Goal: Task Accomplishment & Management: Manage account settings

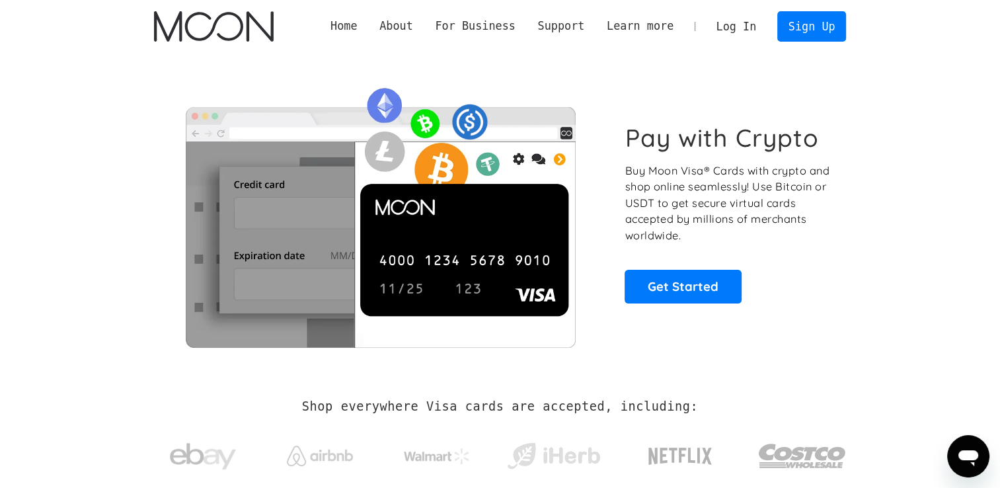
click at [732, 25] on link "Log In" at bounding box center [736, 26] width 62 height 29
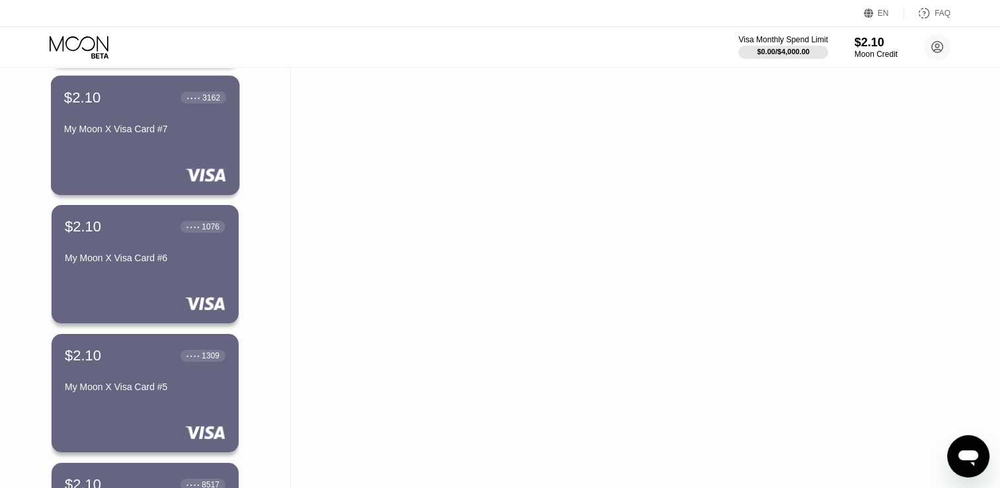
scroll to position [463, 0]
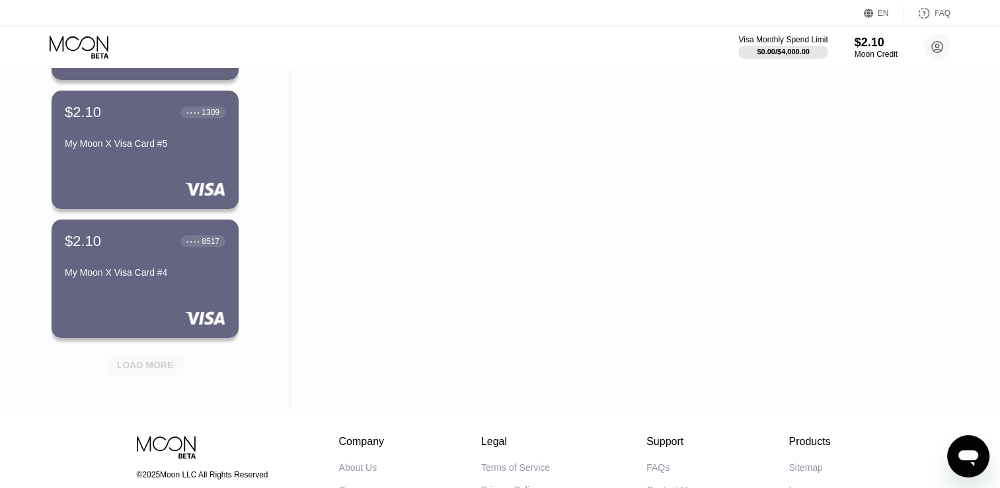
click at [153, 366] on div "LOAD MORE" at bounding box center [145, 365] width 57 height 12
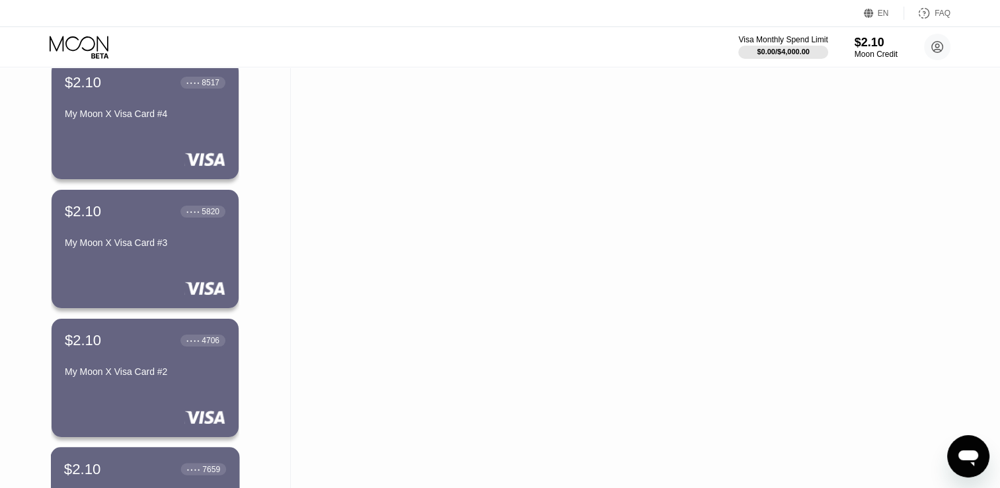
scroll to position [595, 0]
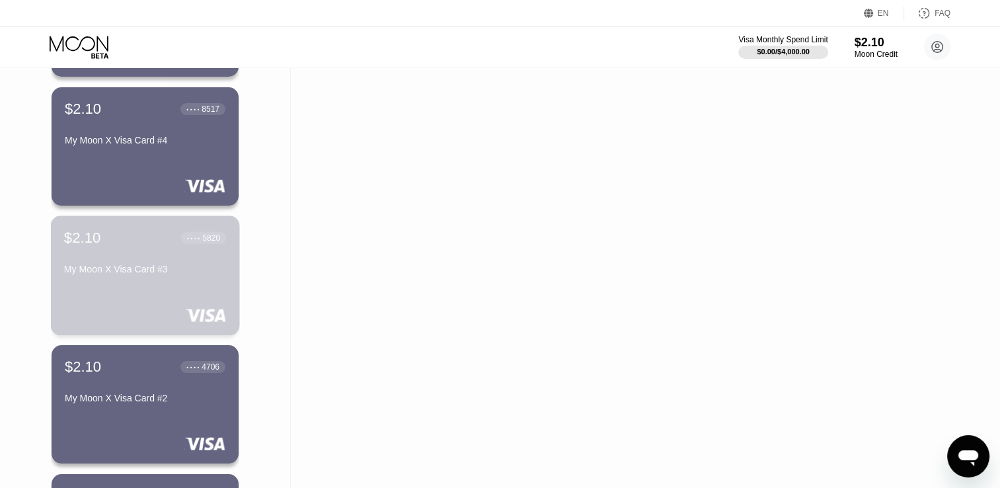
click at [167, 269] on div "My Moon X Visa Card #3" at bounding box center [145, 269] width 162 height 11
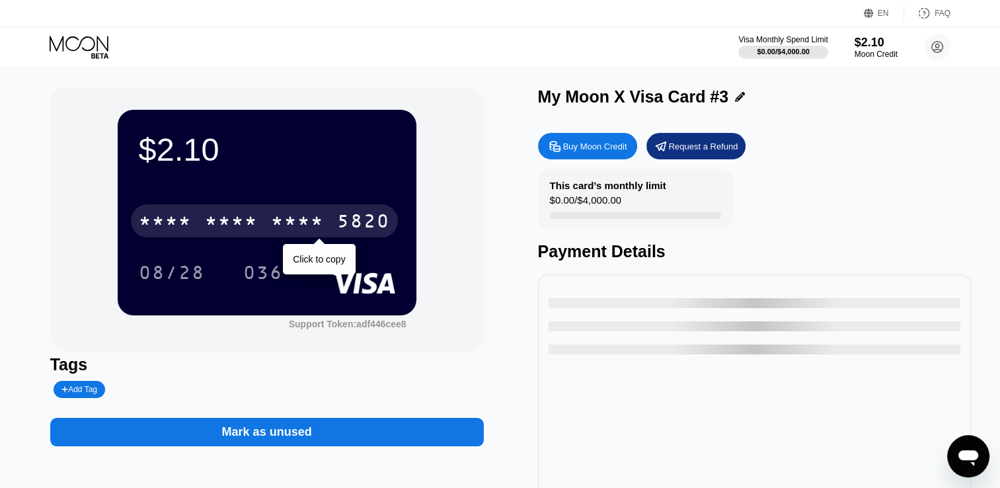
click at [328, 222] on div "* * * * * * * * * * * * 5820" at bounding box center [264, 220] width 267 height 33
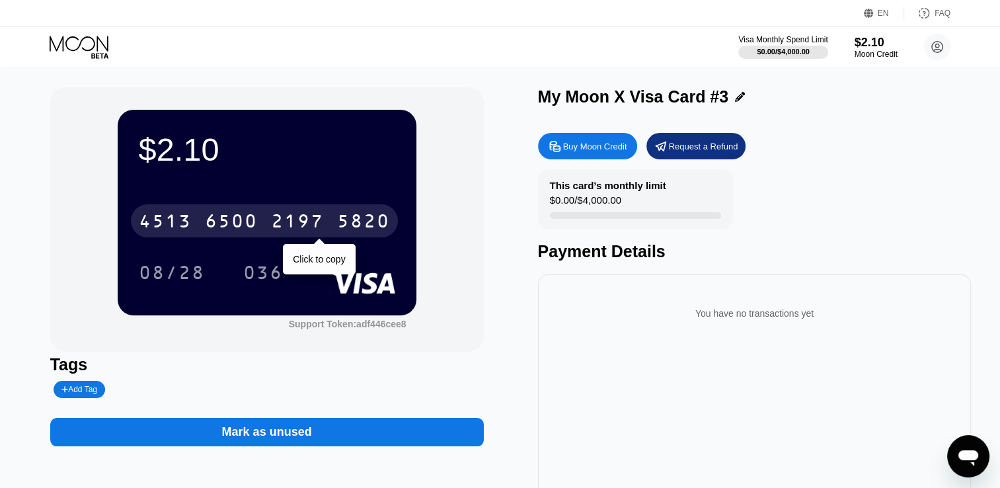
click at [273, 231] on div "2197" at bounding box center [297, 222] width 53 height 21
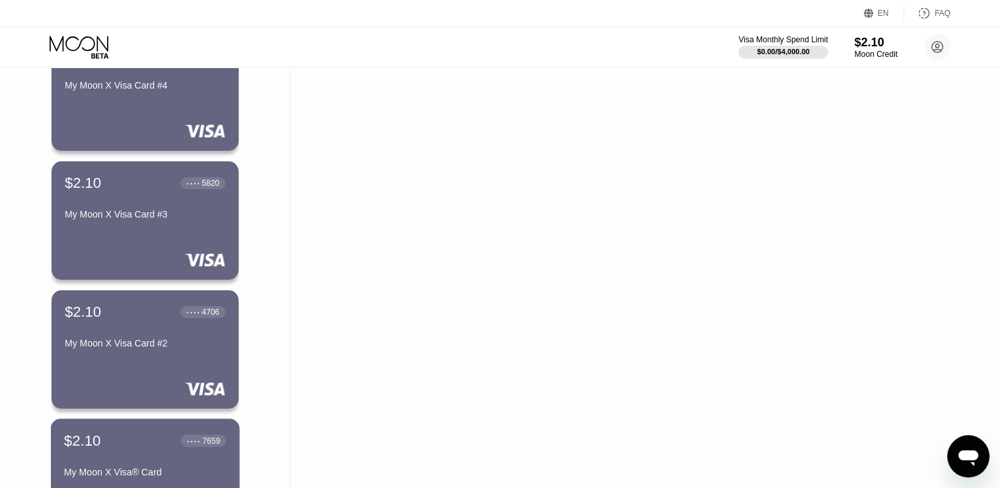
scroll to position [595, 0]
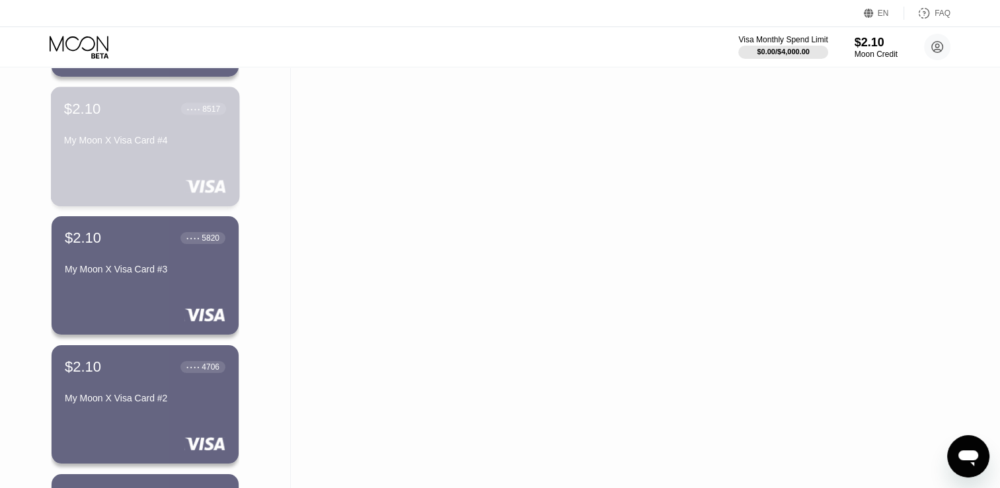
click at [140, 151] on div "My Moon X Visa Card #4" at bounding box center [145, 143] width 162 height 16
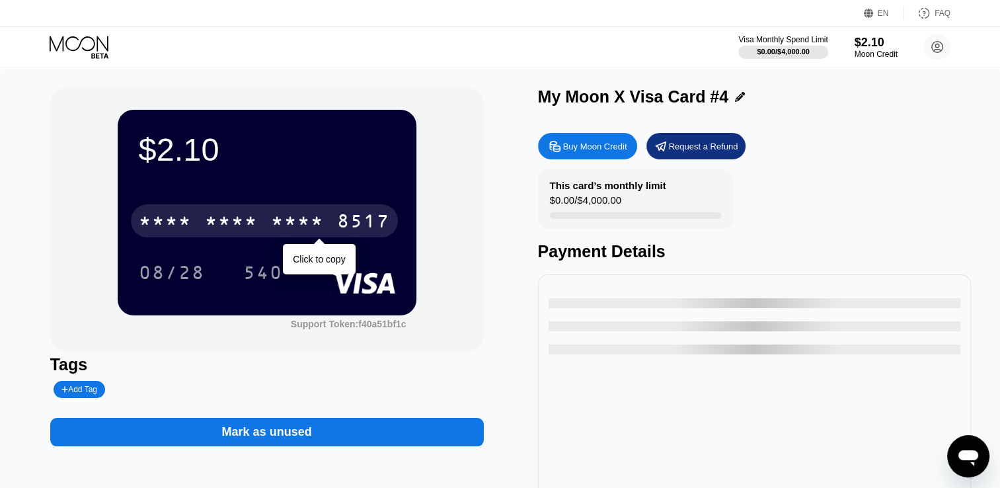
click at [365, 227] on div "8517" at bounding box center [363, 222] width 53 height 21
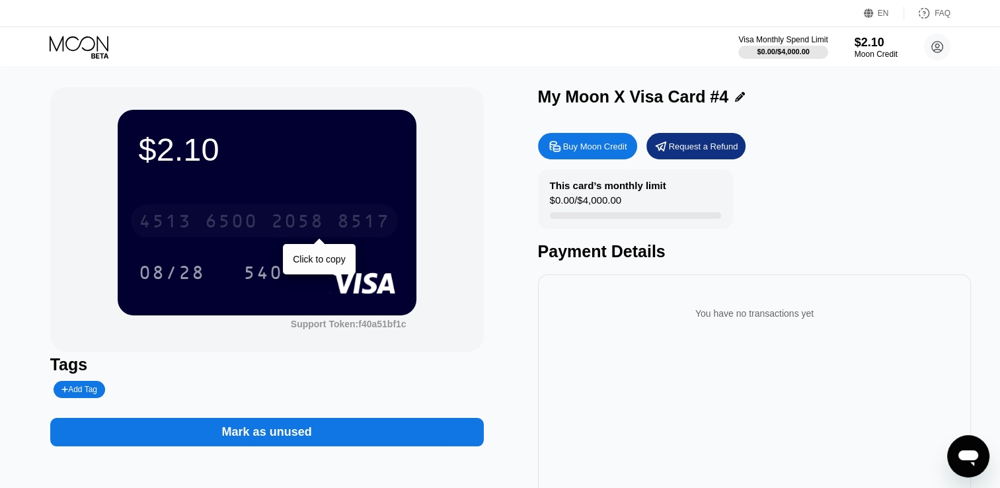
click at [278, 211] on div "[CREDIT_CARD_NUMBER]" at bounding box center [264, 220] width 267 height 33
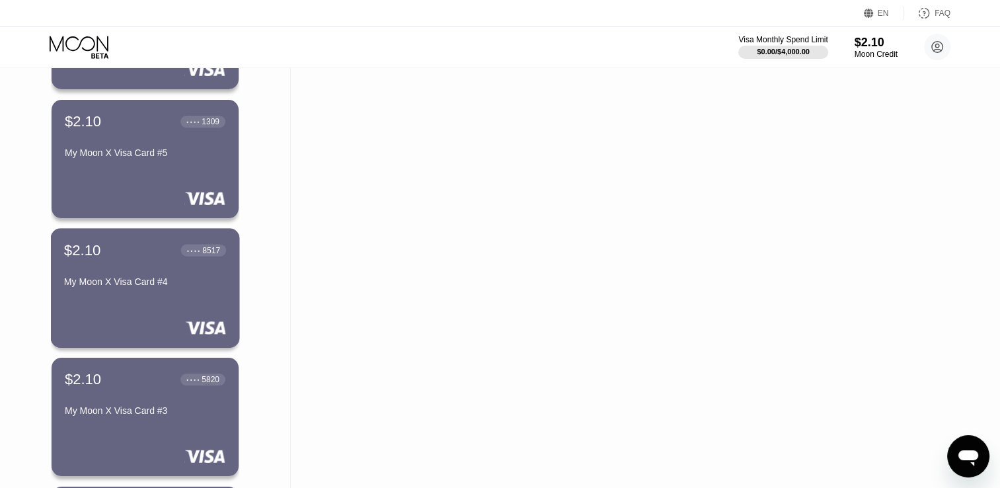
scroll to position [397, 0]
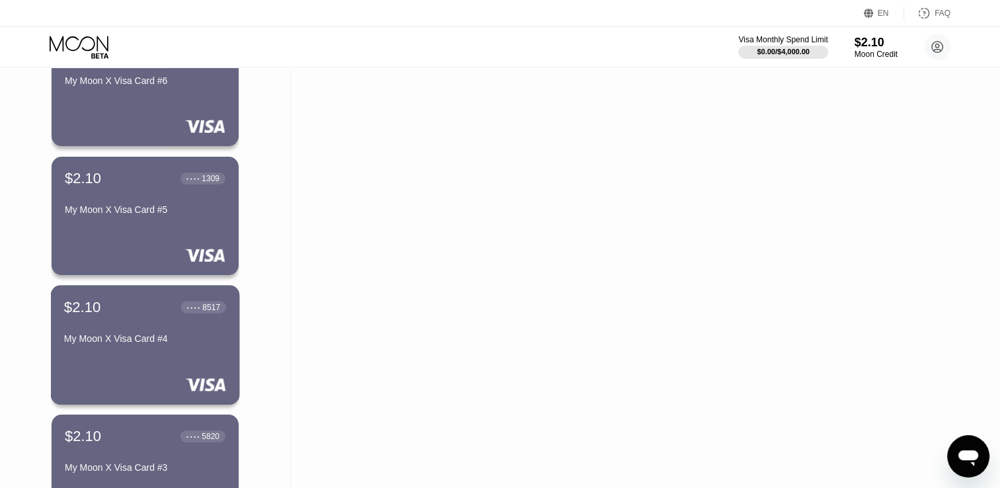
click at [153, 194] on div "$2.10 ● ● ● ● 1309 My Moon X Visa Card #5" at bounding box center [145, 195] width 161 height 50
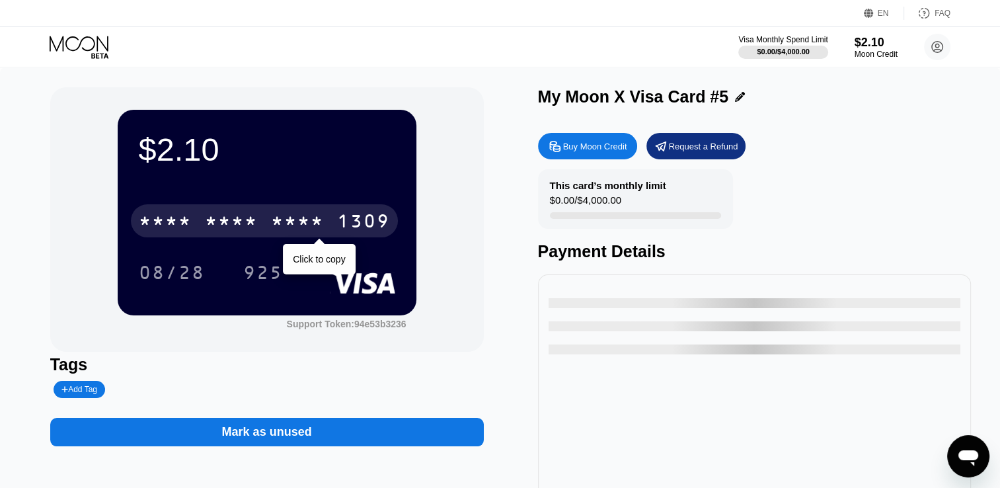
click at [284, 223] on div "* * * *" at bounding box center [297, 222] width 53 height 21
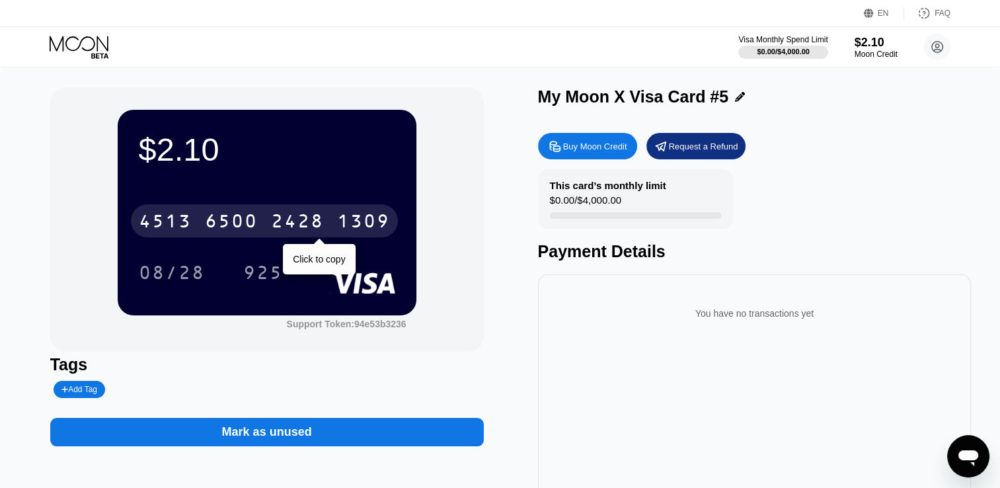
click at [350, 219] on div "1309" at bounding box center [363, 222] width 53 height 21
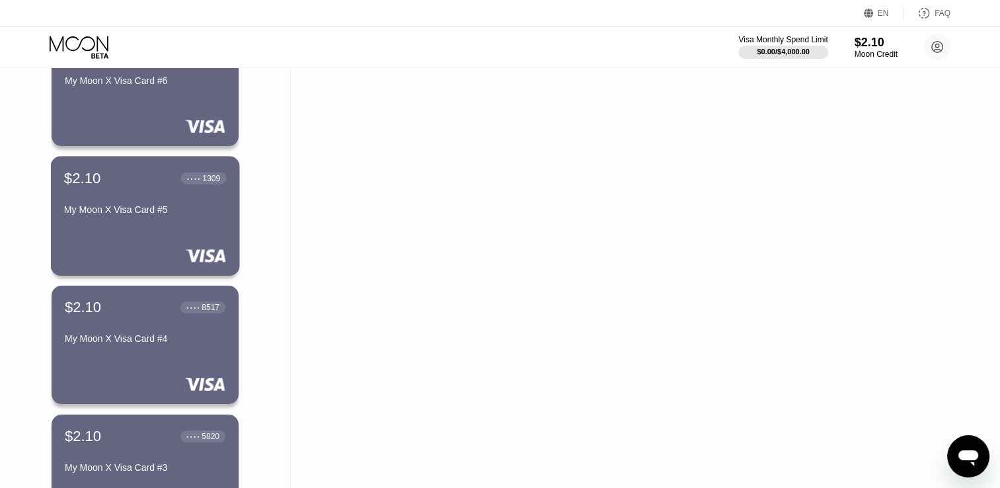
scroll to position [198, 0]
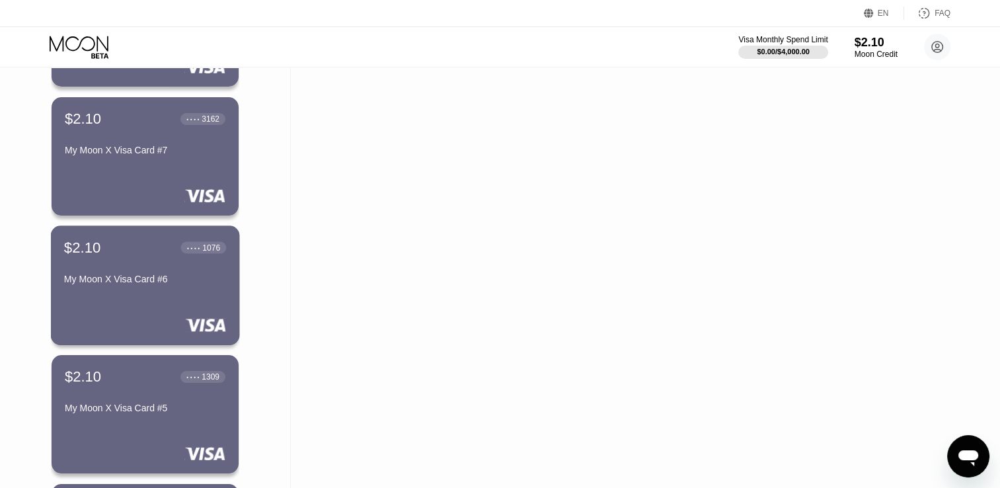
click at [143, 282] on div "My Moon X Visa Card #6" at bounding box center [145, 279] width 162 height 11
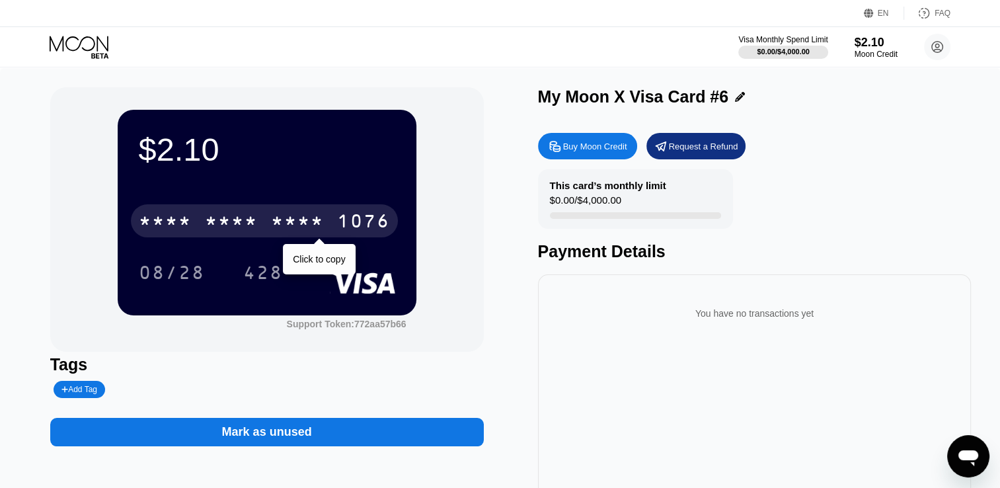
click at [278, 233] on div "* * * *" at bounding box center [297, 222] width 53 height 21
click at [260, 232] on div "[CREDIT_CARD_NUMBER]" at bounding box center [264, 220] width 267 height 33
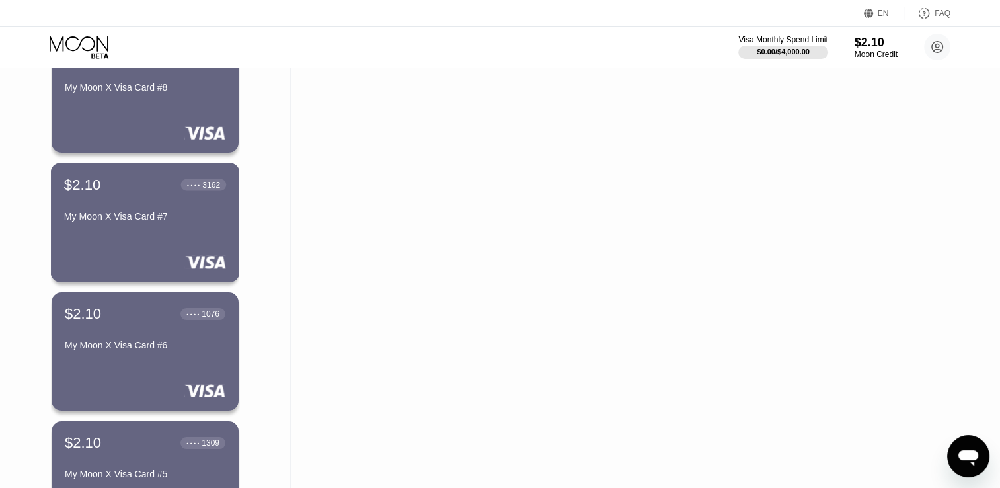
scroll to position [132, 0]
click at [175, 219] on div "My Moon X Visa Card #7" at bounding box center [145, 216] width 162 height 11
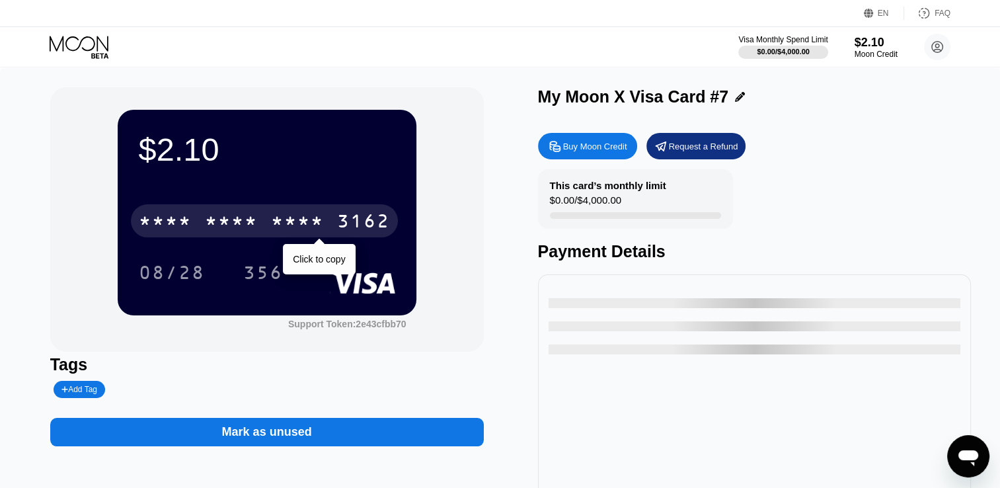
click at [296, 215] on div "* * * *" at bounding box center [297, 222] width 53 height 21
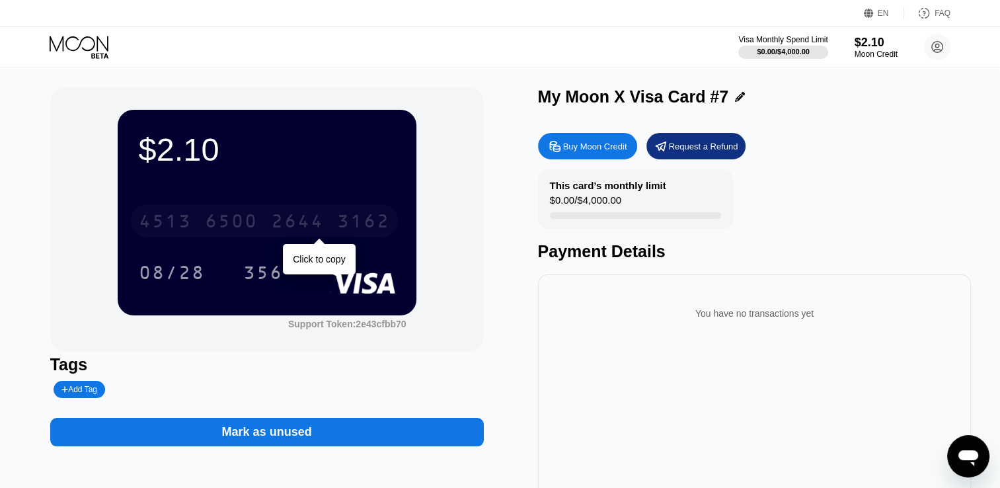
click at [312, 235] on div "[CREDIT_CARD_NUMBER]" at bounding box center [264, 220] width 267 height 33
